Goal: Transaction & Acquisition: Purchase product/service

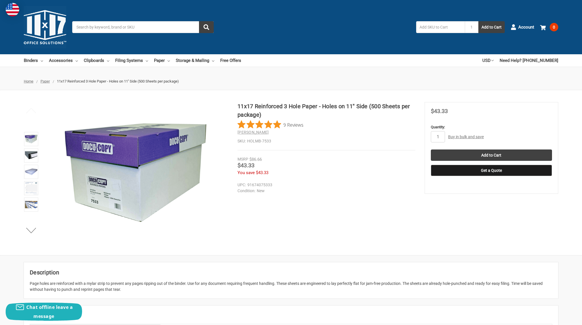
click at [42, 81] on span "Paper" at bounding box center [44, 81] width 9 height 4
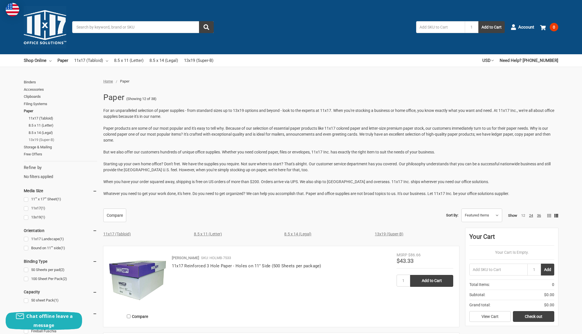
click at [44, 137] on link "13x19 (Super-B)" at bounding box center [63, 139] width 68 height 7
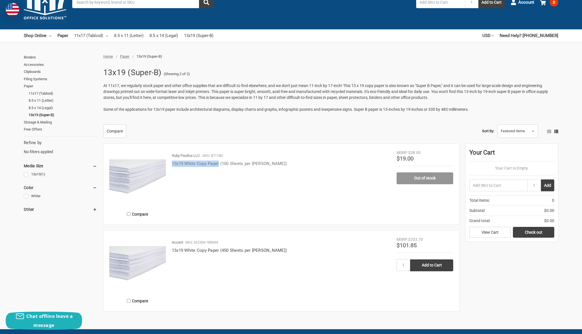
drag, startPoint x: 170, startPoint y: 162, endPoint x: 220, endPoint y: 165, distance: 49.9
click at [220, 165] on div "Ruby Paulina LLC. SKU: 871180 13x19 White Copy Paper (100 Sheets per Ream)" at bounding box center [281, 186] width 231 height 66
copy link "13x19 White Copy Paper"
click at [203, 162] on link "13x19 White Copy Paper (100 Sheets per [PERSON_NAME])" at bounding box center [229, 163] width 115 height 5
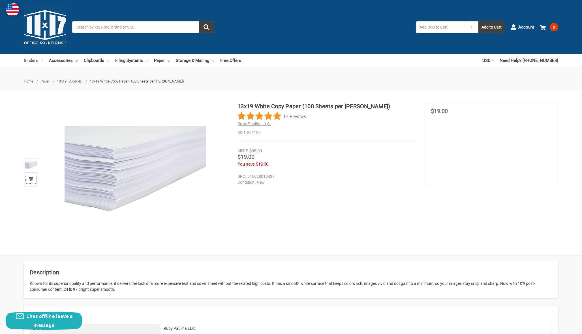
click at [37, 61] on link "Binders" at bounding box center [33, 60] width 19 height 12
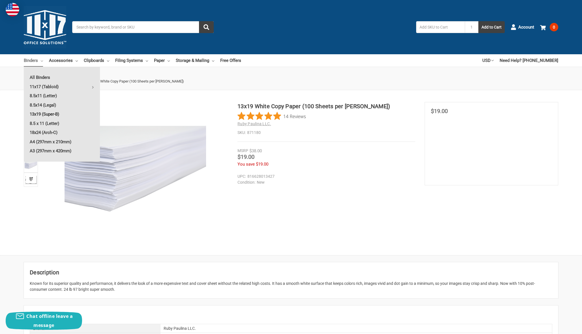
click at [44, 115] on link "13x19 (Super-B)" at bounding box center [62, 114] width 76 height 9
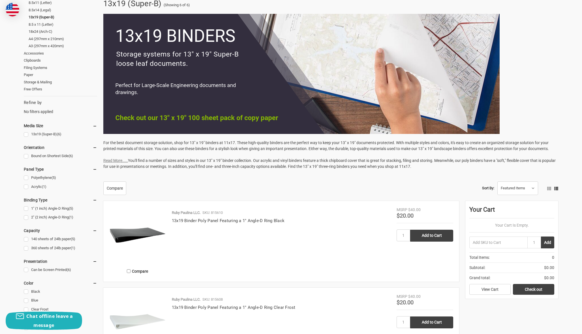
scroll to position [87, 0]
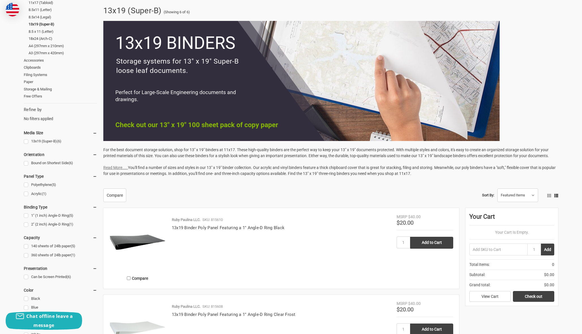
click at [215, 127] on img at bounding box center [301, 81] width 396 height 120
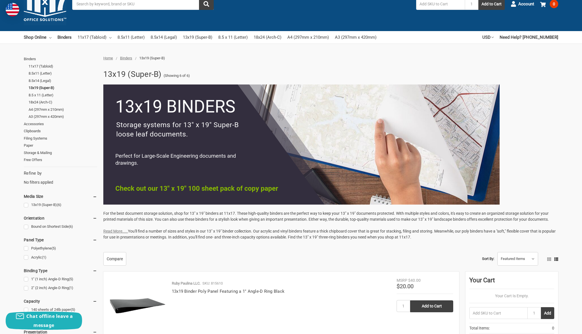
scroll to position [22, 0]
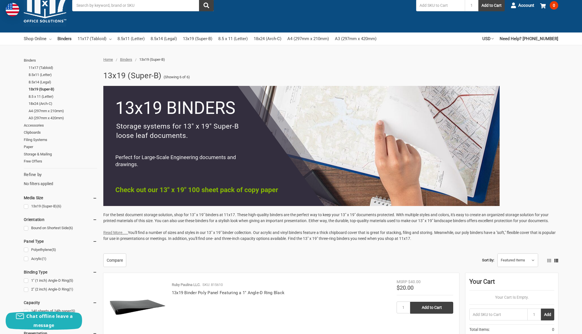
click at [49, 38] on link "Shop Online" at bounding box center [38, 39] width 28 height 12
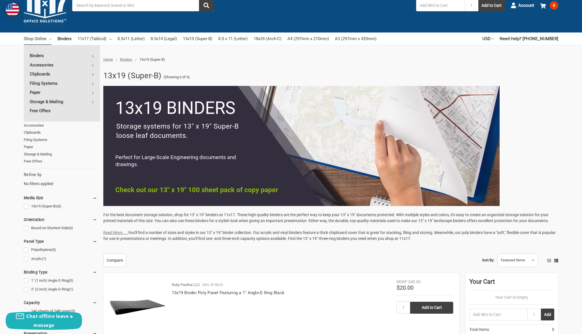
click at [49, 38] on link "Shop Online" at bounding box center [38, 39] width 28 height 12
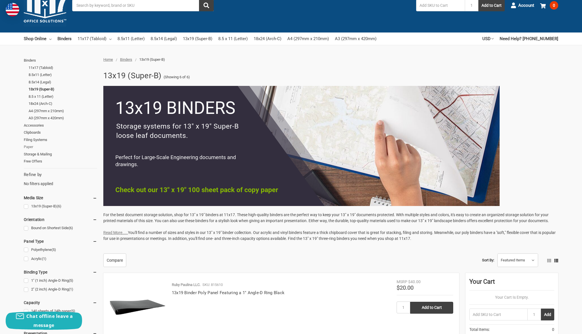
click at [30, 145] on link "Paper" at bounding box center [60, 146] width 73 height 7
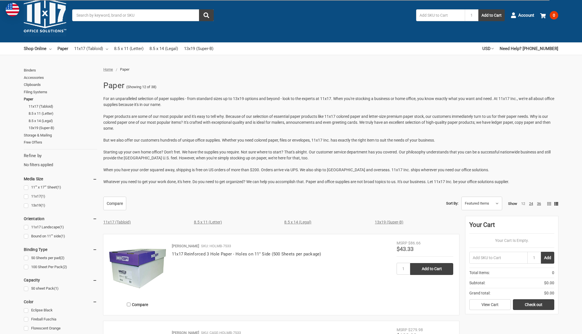
scroll to position [12, 0]
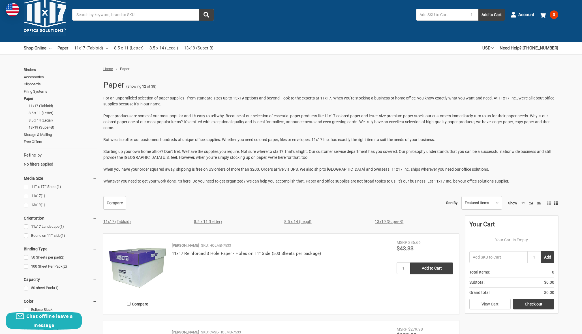
click at [41, 203] on link "13x19 (1)" at bounding box center [60, 205] width 73 height 8
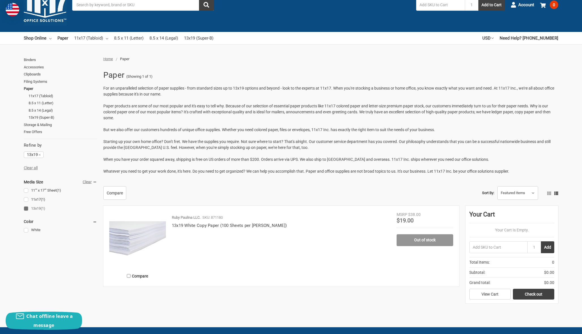
scroll to position [23, 0]
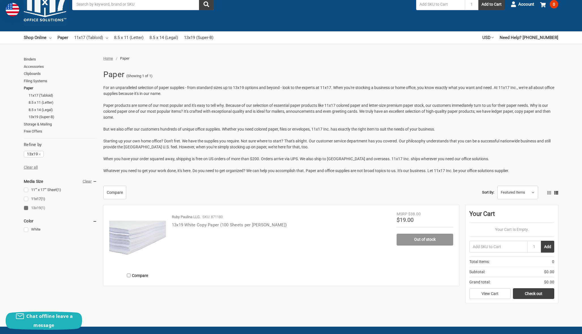
click at [233, 226] on link "13x19 White Copy Paper (100 Sheets per [PERSON_NAME])" at bounding box center [229, 225] width 115 height 5
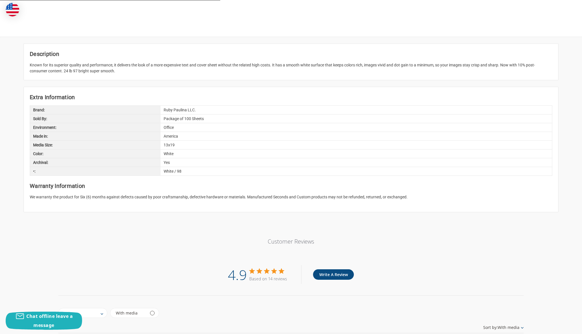
scroll to position [219, 0]
